Goal: Check status: Check status

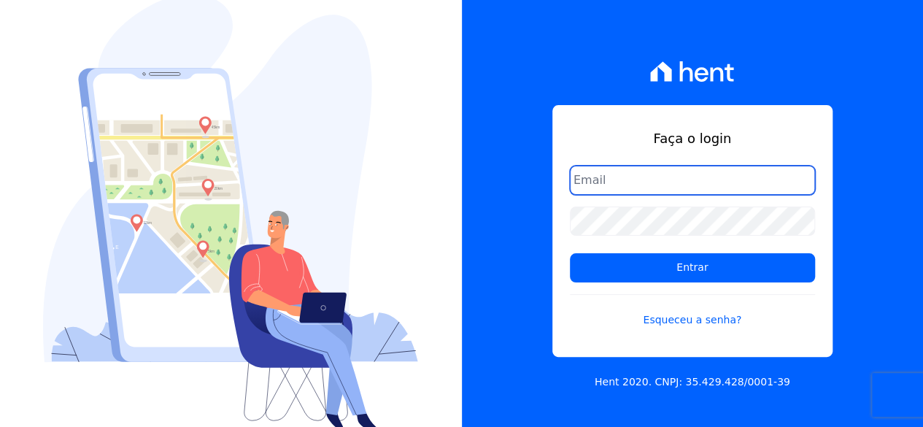
click at [627, 183] on input "email" at bounding box center [692, 180] width 245 height 29
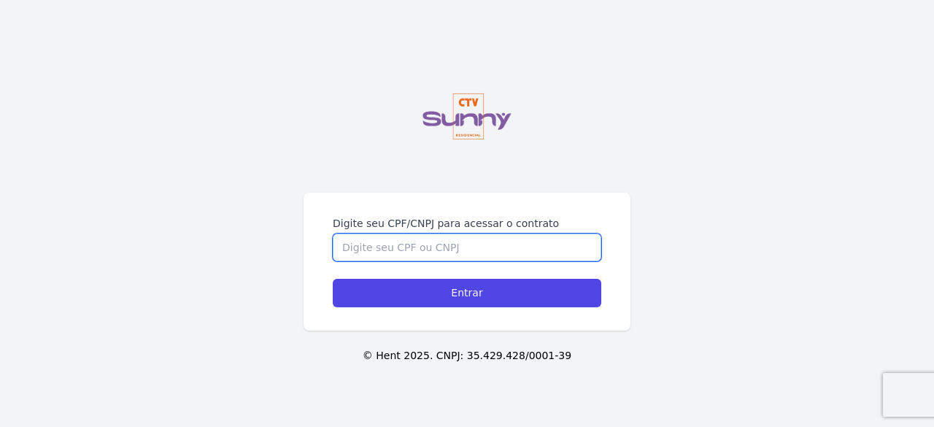
click at [465, 243] on input "Digite seu CPF/CNPJ para acessar o contrato" at bounding box center [467, 247] width 268 height 28
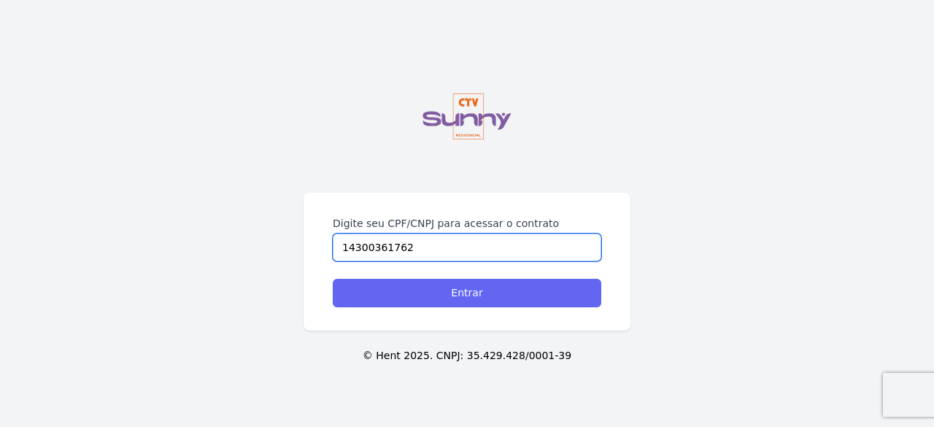
type input "14300361762"
click at [433, 288] on input "Entrar" at bounding box center [467, 293] width 268 height 28
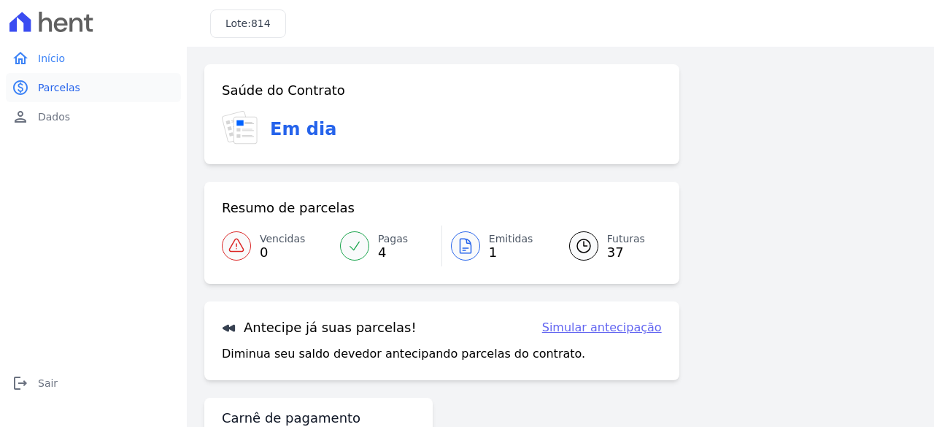
click at [67, 84] on span "Parcelas" at bounding box center [59, 87] width 42 height 15
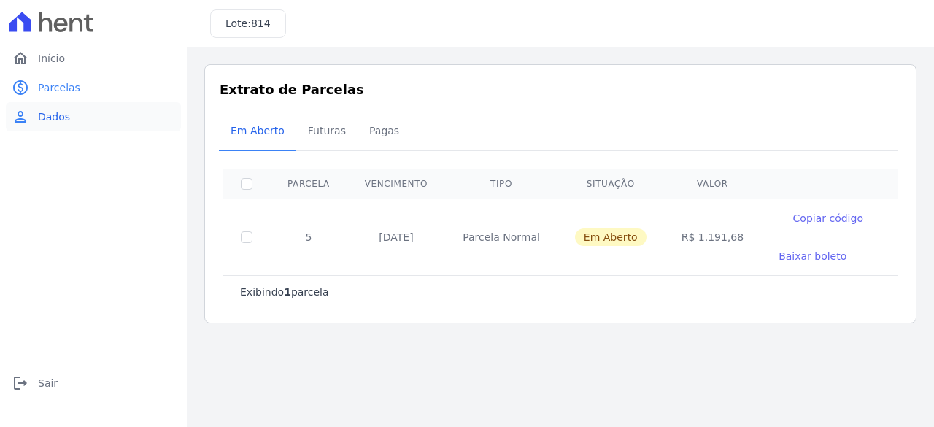
click at [77, 123] on link "person Dados" at bounding box center [93, 116] width 175 height 29
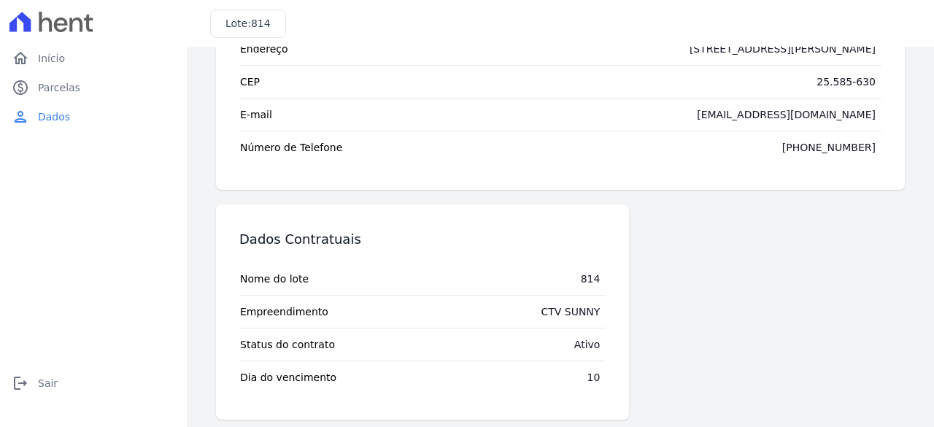
scroll to position [170, 0]
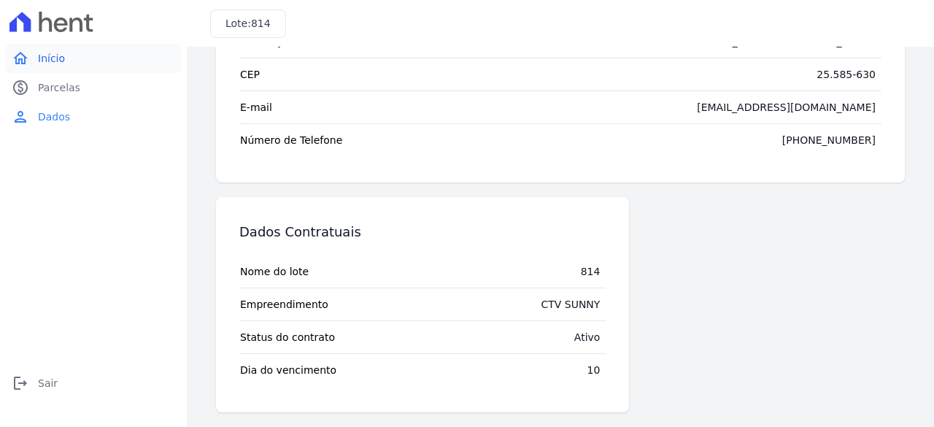
click at [85, 61] on link "home Início" at bounding box center [93, 58] width 175 height 29
